Goal: Find contact information: Find contact information

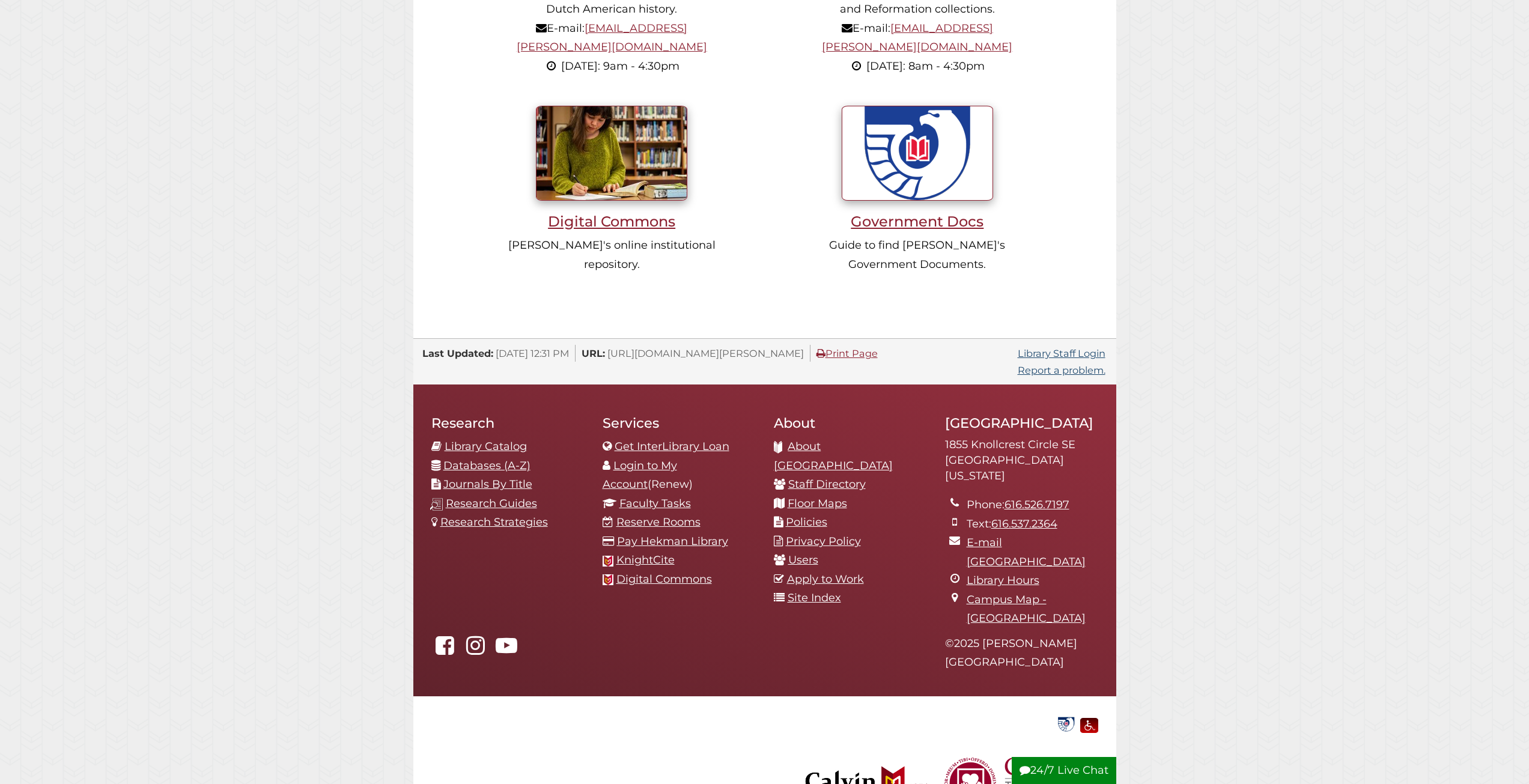
scroll to position [228, 685]
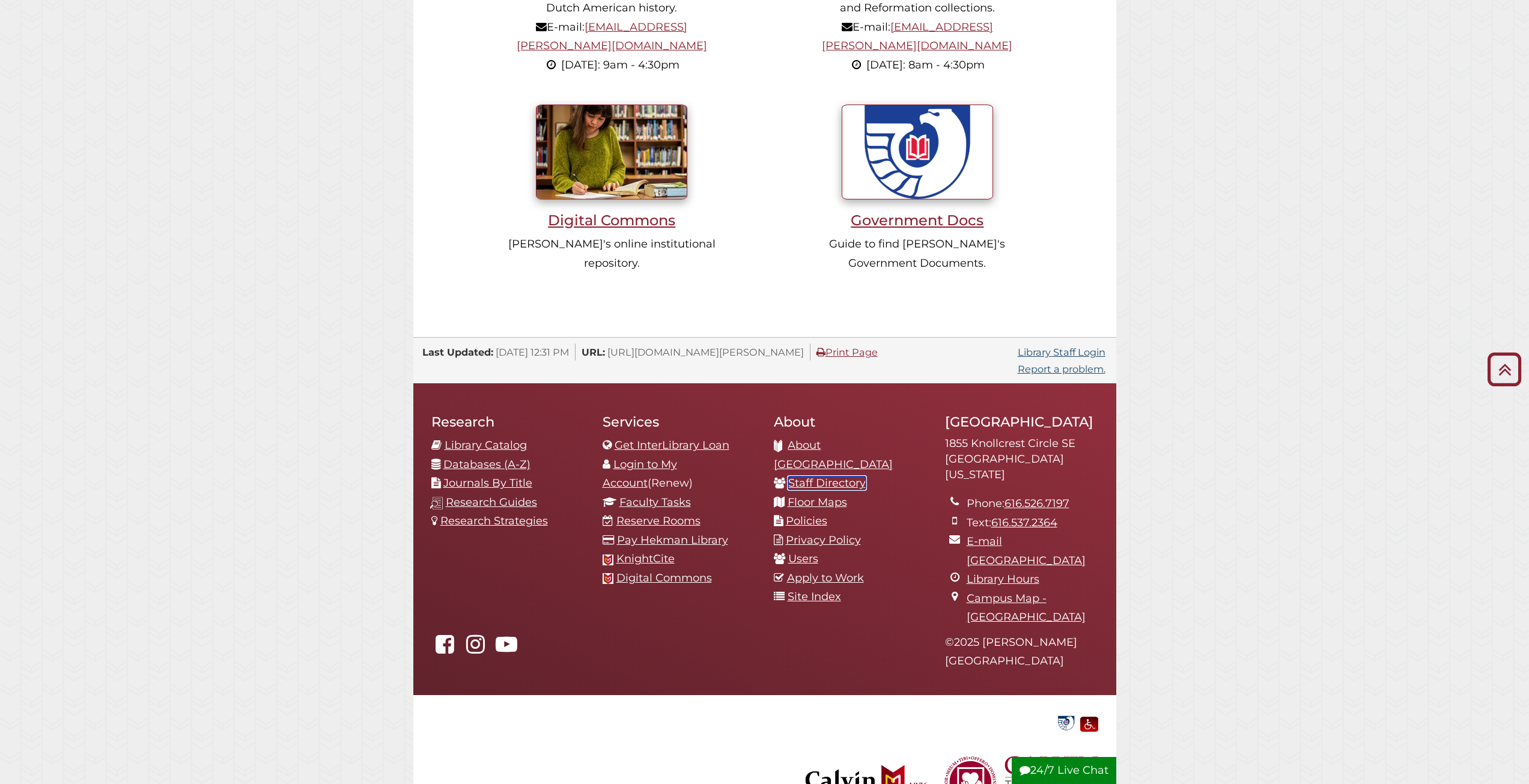
click at [849, 476] on link "Staff Directory" at bounding box center [827, 483] width 77 height 14
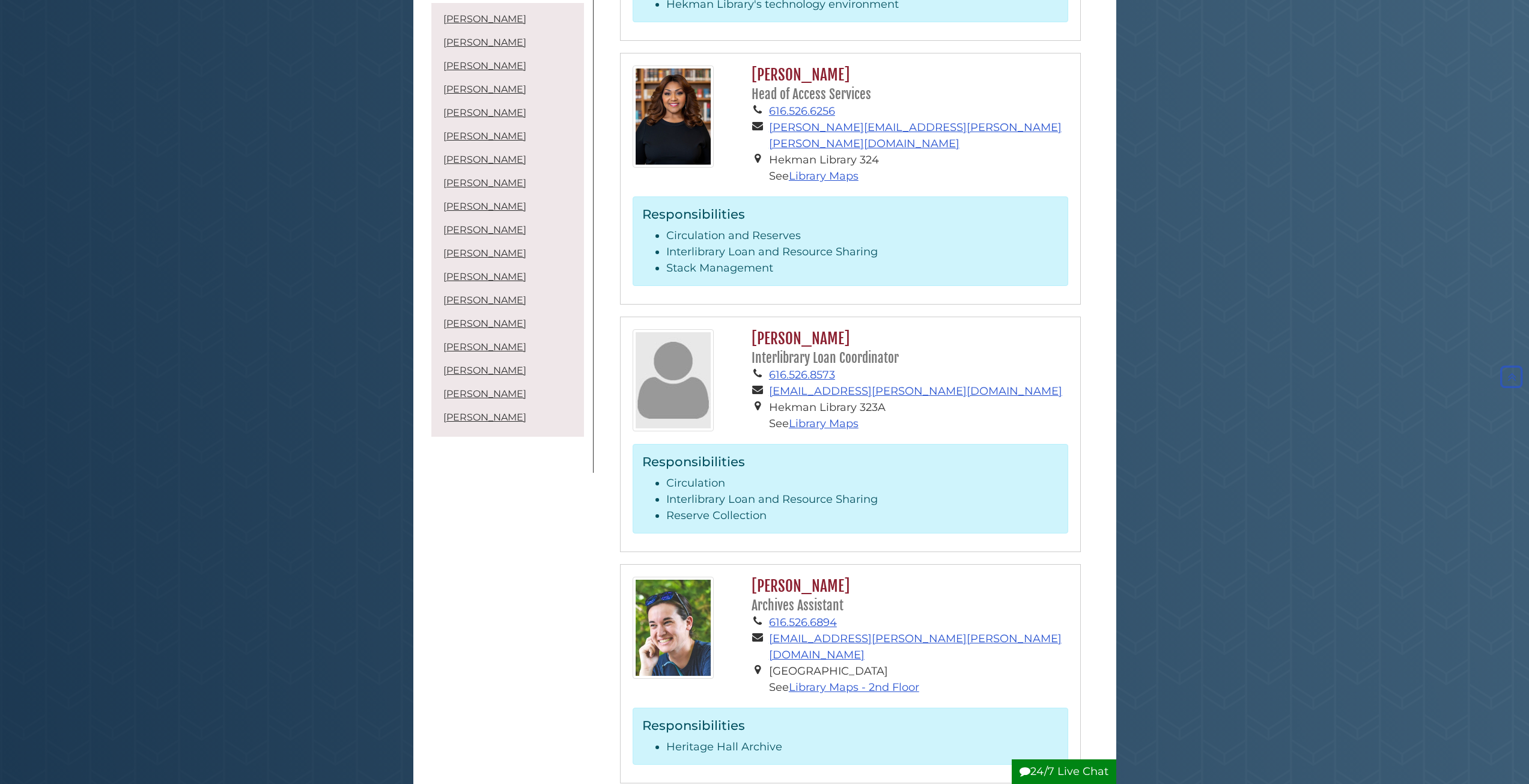
scroll to position [1141, 0]
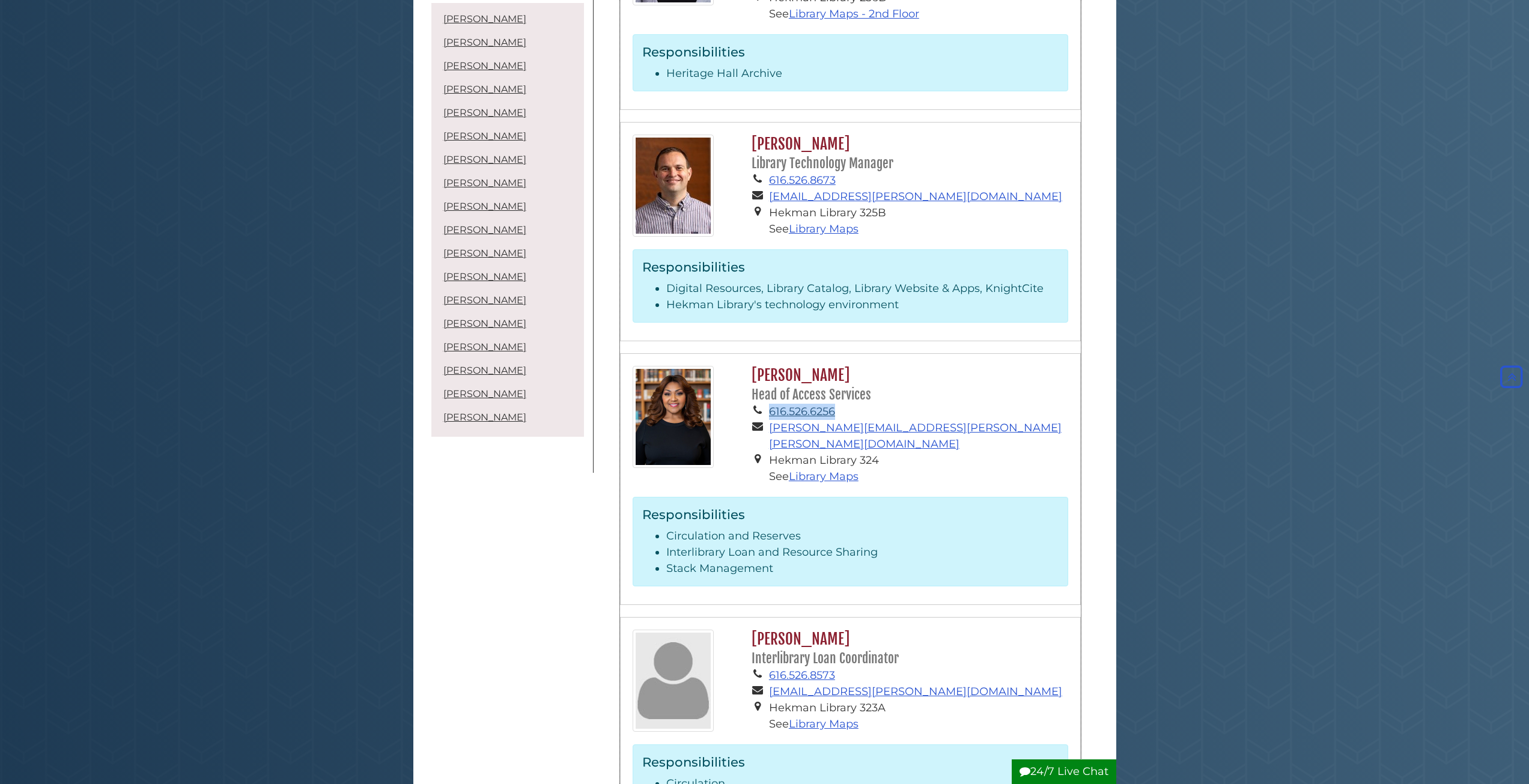
drag, startPoint x: 844, startPoint y: 344, endPoint x: 770, endPoint y: 344, distance: 74.0
click at [770, 404] on li "616.526.6256" at bounding box center [919, 412] width 299 height 16
copy link "616.526.6256"
